Goal: Obtain resource: Download file/media

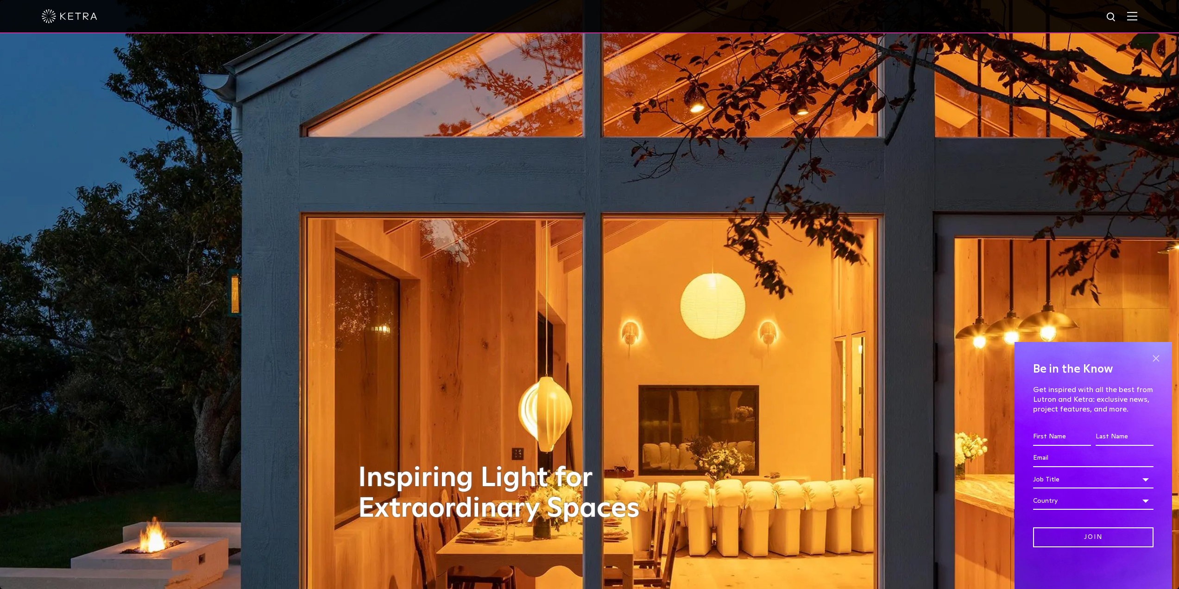
click at [492, 356] on span at bounding box center [1155, 358] width 14 height 14
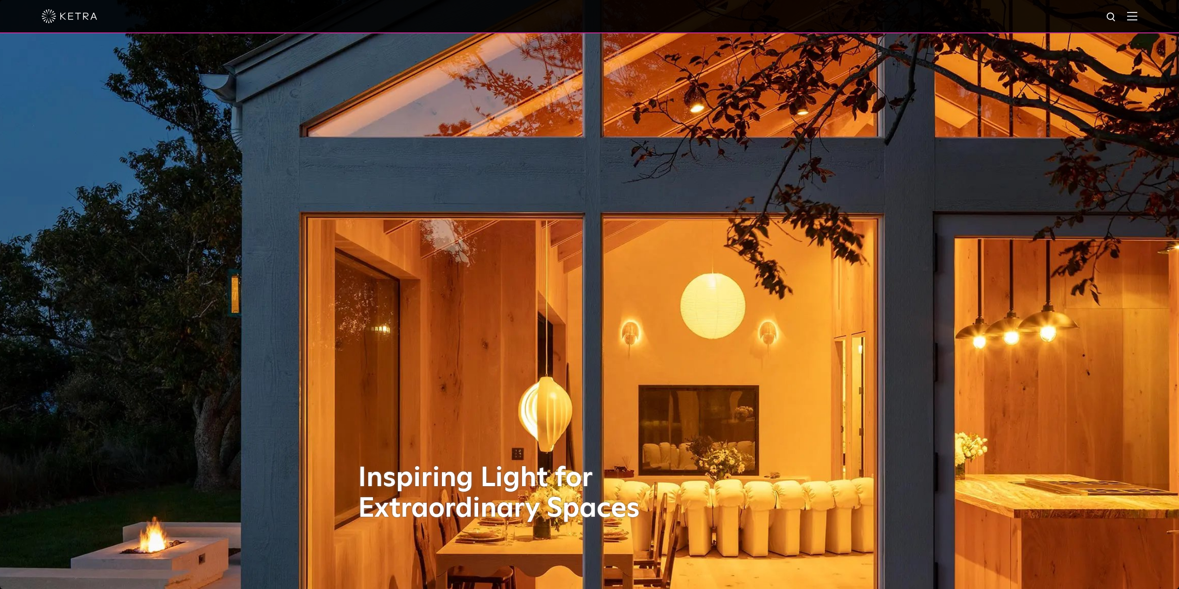
scroll to position [15, 0]
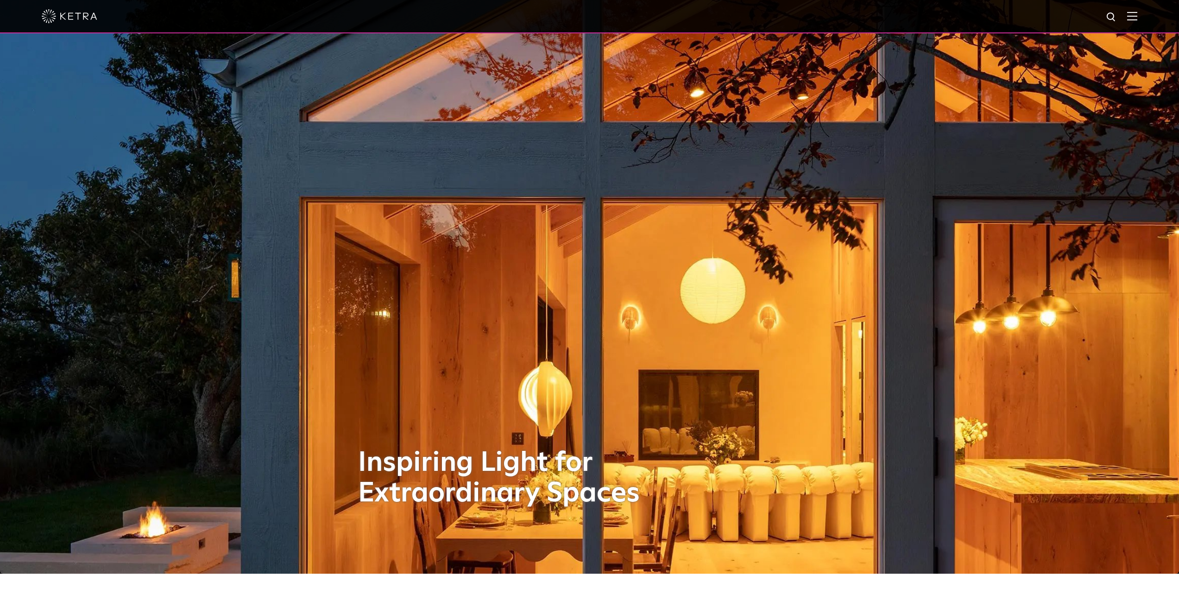
click at [492, 18] on img at bounding box center [1132, 16] width 10 height 9
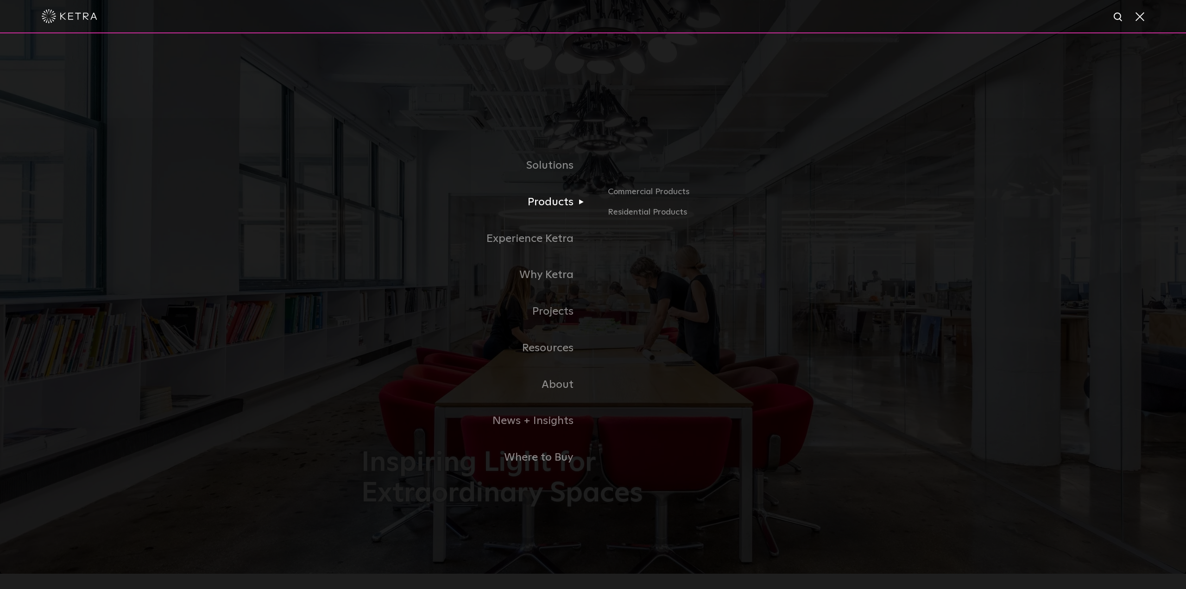
click at [492, 206] on link "Products" at bounding box center [477, 202] width 232 height 37
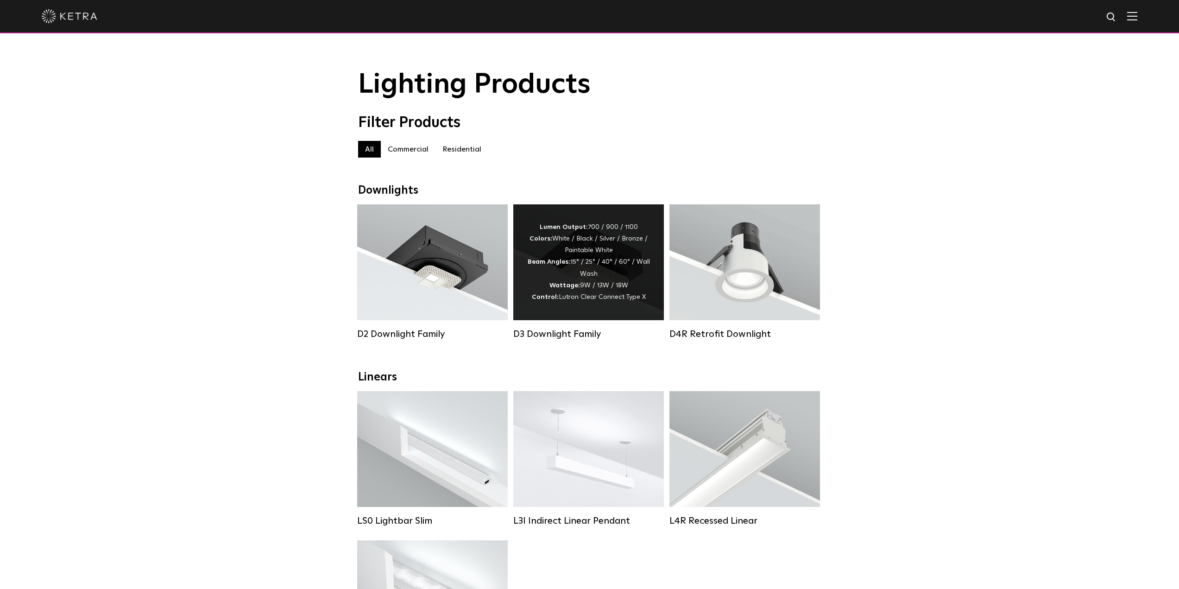
click at [604, 314] on div "Lumen Output: 700 / 900 / 1100 Colors: White / Black / Silver / Bronze / Painta…" at bounding box center [588, 262] width 151 height 116
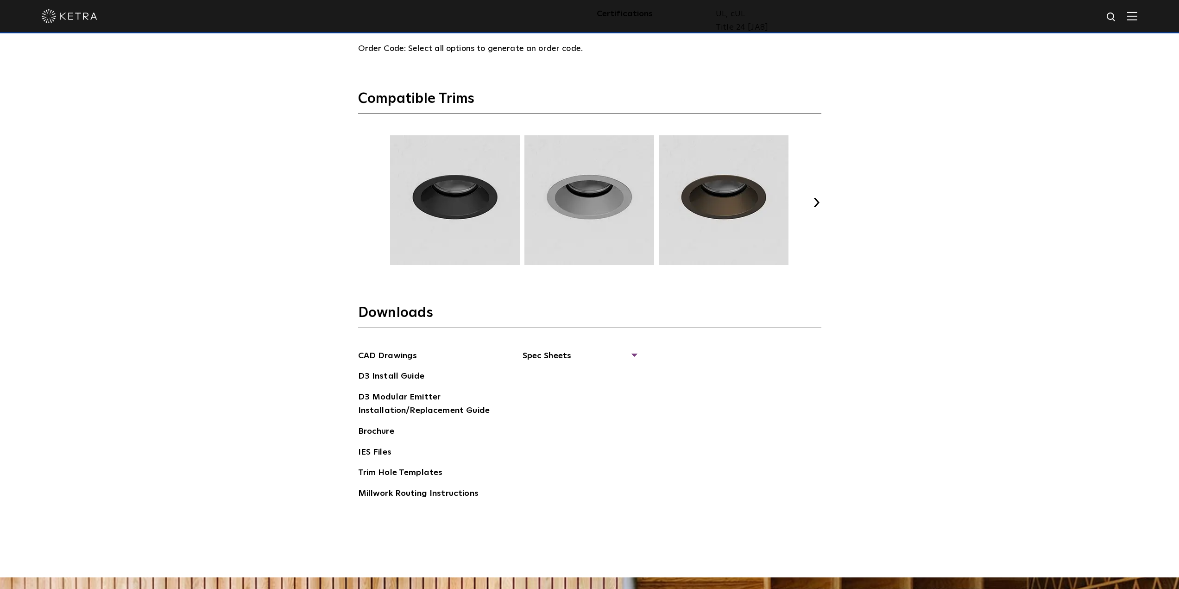
scroll to position [1414, 0]
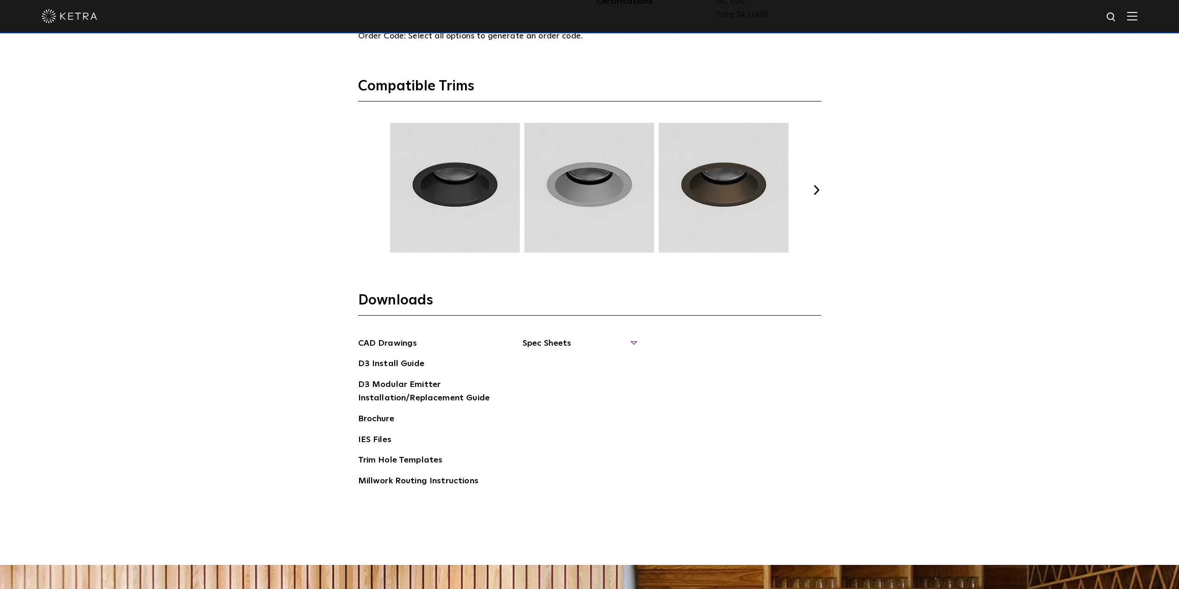
click at [575, 341] on span "Spec Sheets" at bounding box center [578, 347] width 113 height 20
click at [579, 363] on link "D3 Adjustable Round" at bounding box center [569, 364] width 70 height 10
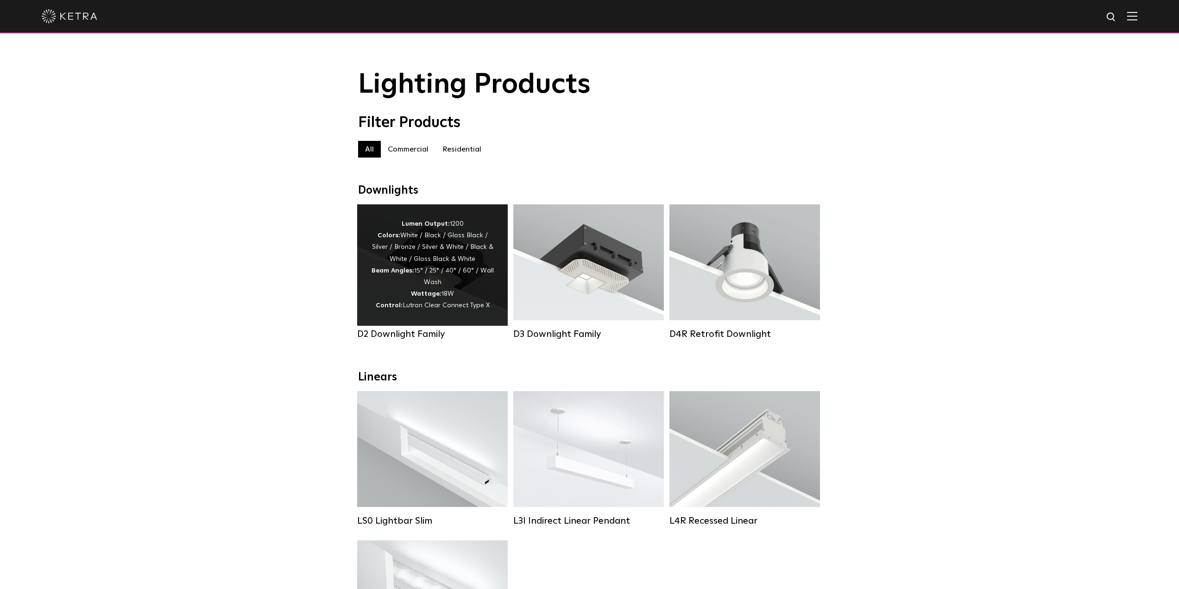
click at [461, 274] on div "Lumen Output: 1200 Colors: White / Black / Gloss Black / Silver / Bronze / Silv…" at bounding box center [432, 265] width 123 height 94
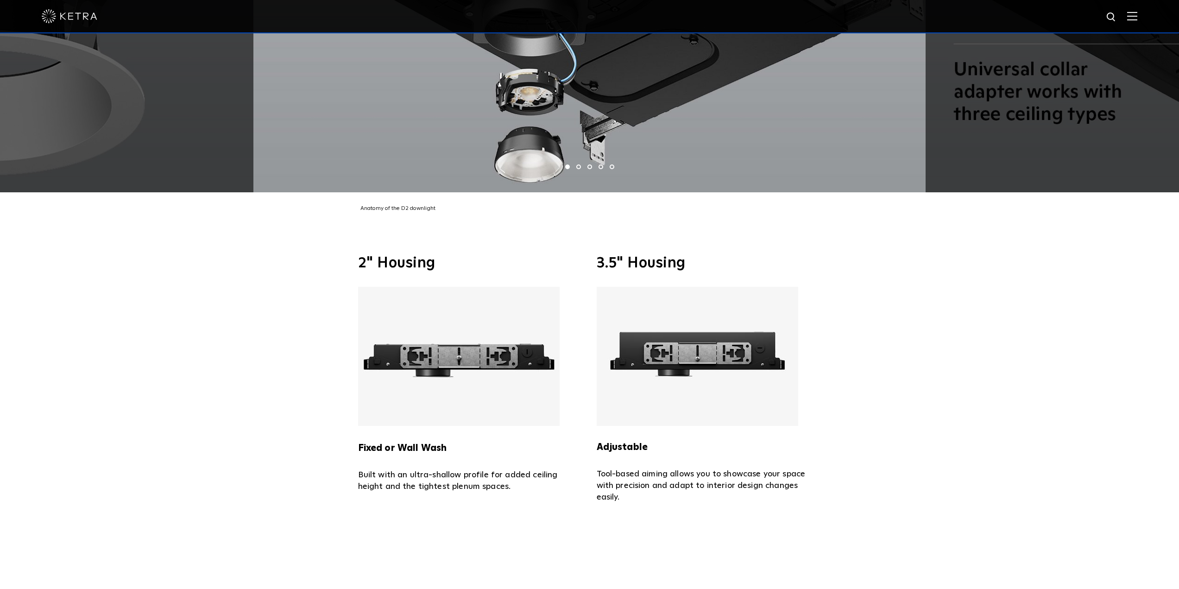
scroll to position [2384, 0]
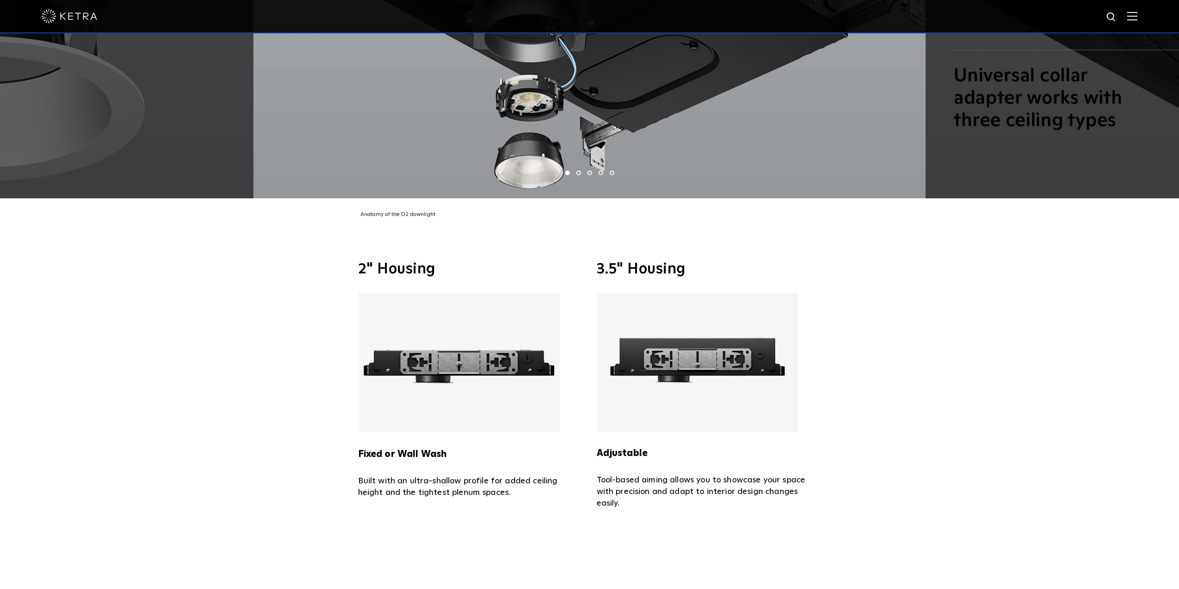
click at [675, 356] on img at bounding box center [696, 362] width 201 height 139
drag, startPoint x: 631, startPoint y: 435, endPoint x: 848, endPoint y: 425, distance: 217.9
click at [631, 448] on strong "Adjustable" at bounding box center [621, 452] width 51 height 9
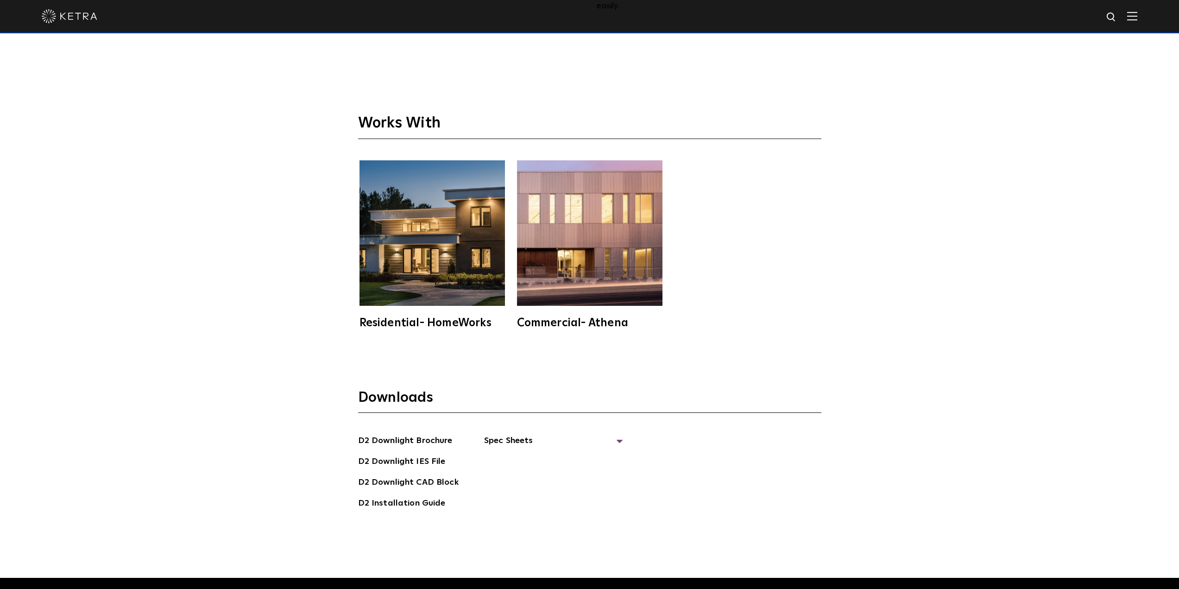
scroll to position [2915, 0]
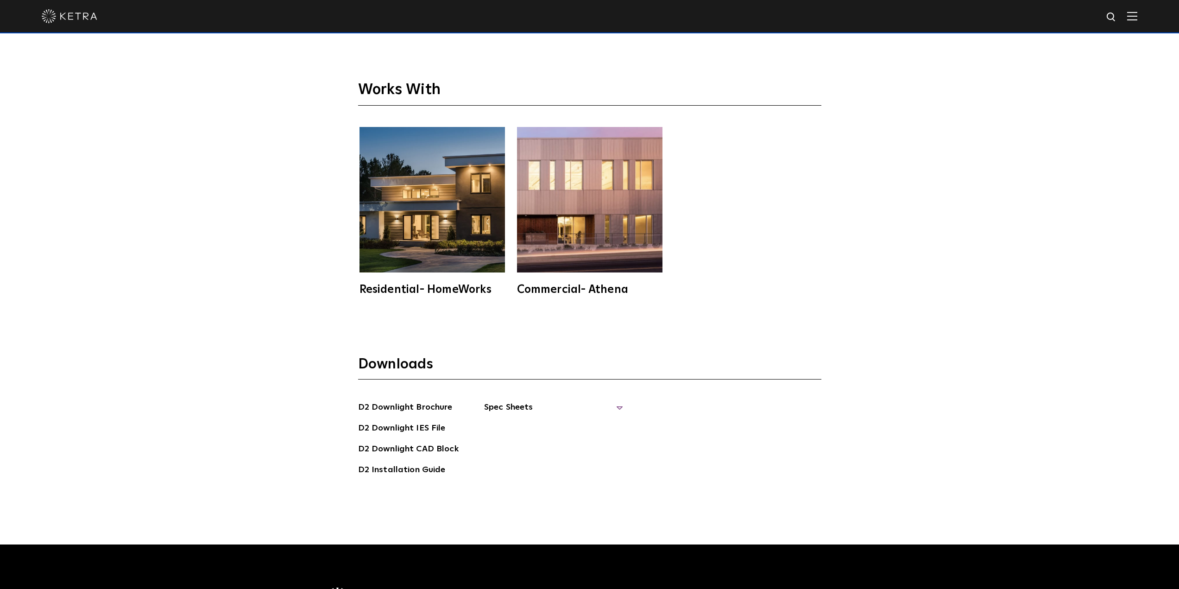
click at [521, 401] on span "Spec Sheets" at bounding box center [553, 411] width 139 height 20
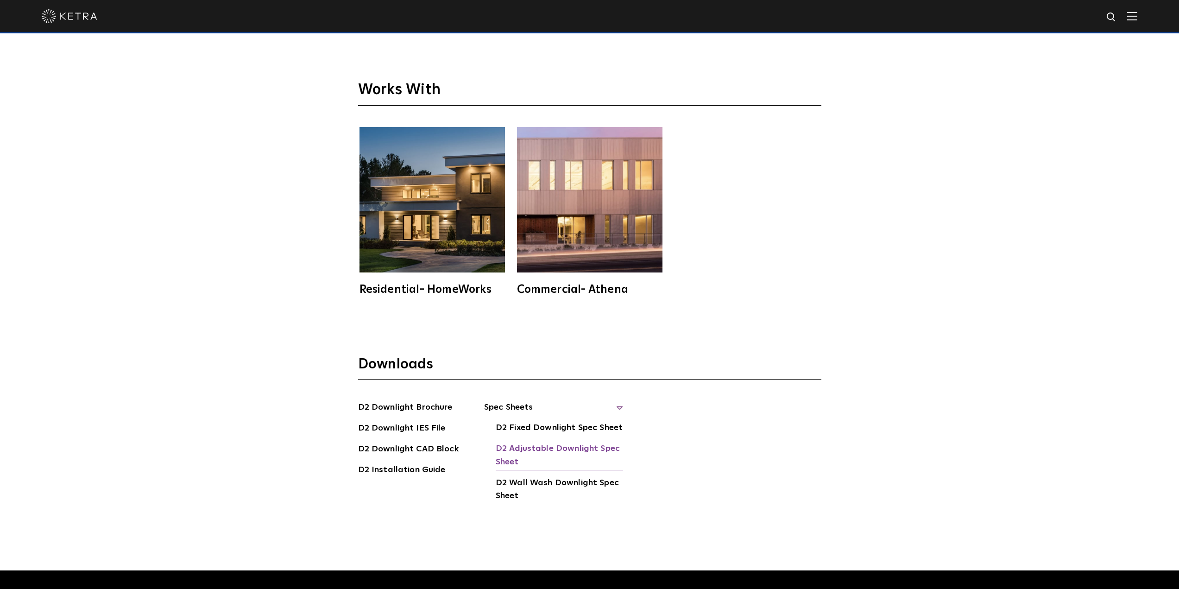
click at [563, 442] on link "D2 Adjustable Downlight Spec Sheet" at bounding box center [559, 456] width 127 height 28
